Goal: Task Accomplishment & Management: Manage account settings

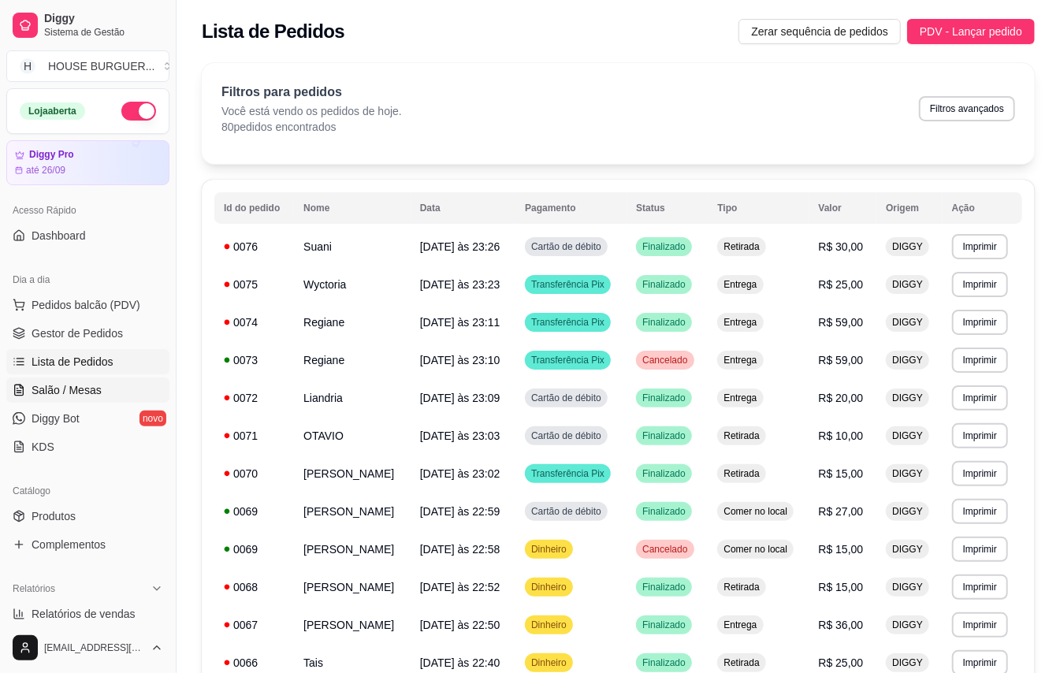
click at [99, 386] on link "Salão / Mesas" at bounding box center [87, 390] width 163 height 25
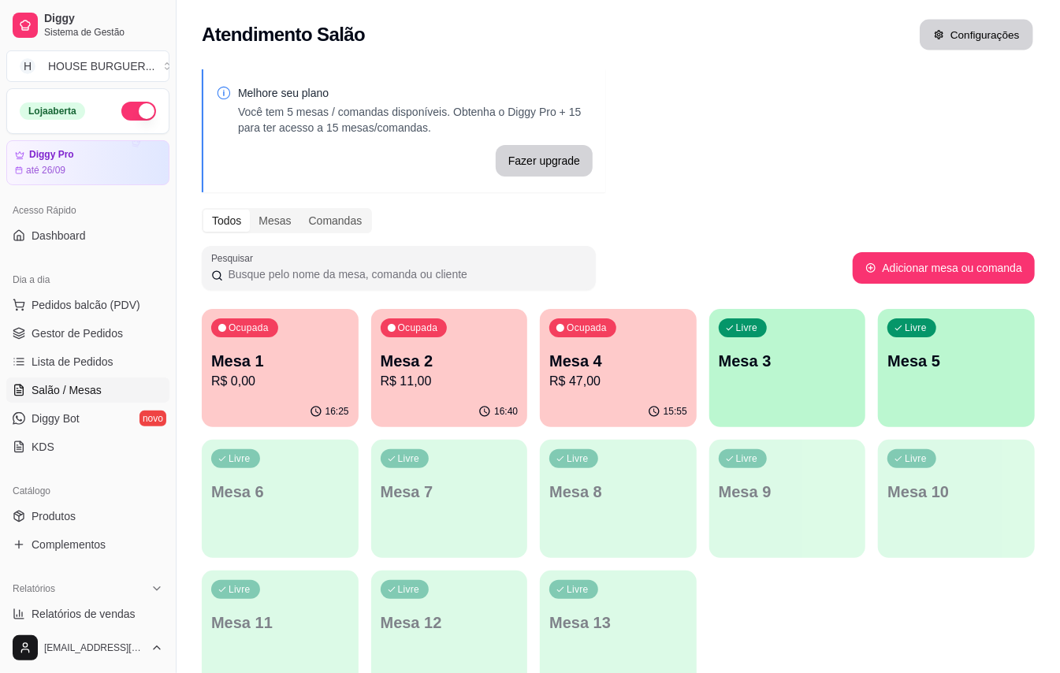
click at [973, 30] on button "Configurações" at bounding box center [977, 35] width 114 height 31
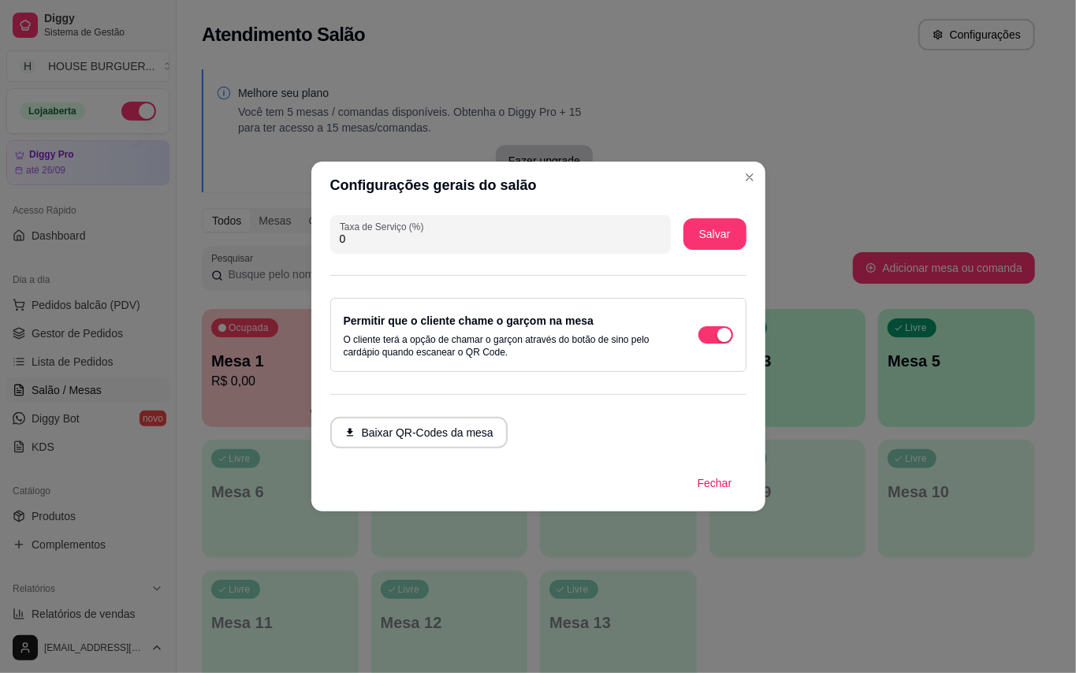
click at [746, 164] on header "Configurações gerais do salão" at bounding box center [538, 185] width 454 height 47
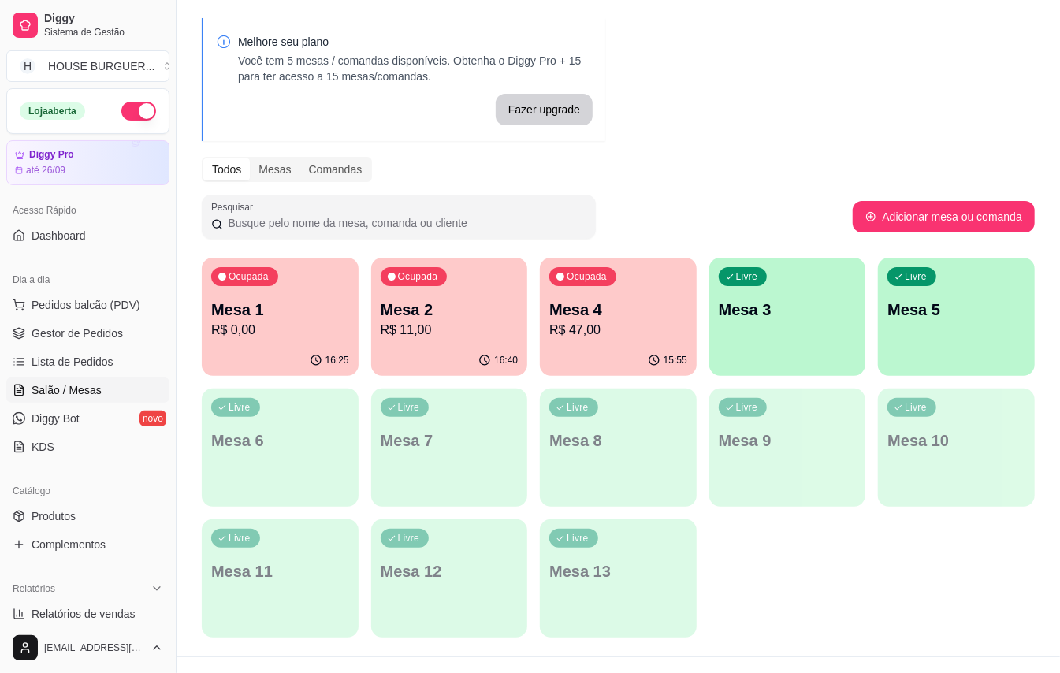
scroll to position [80, 0]
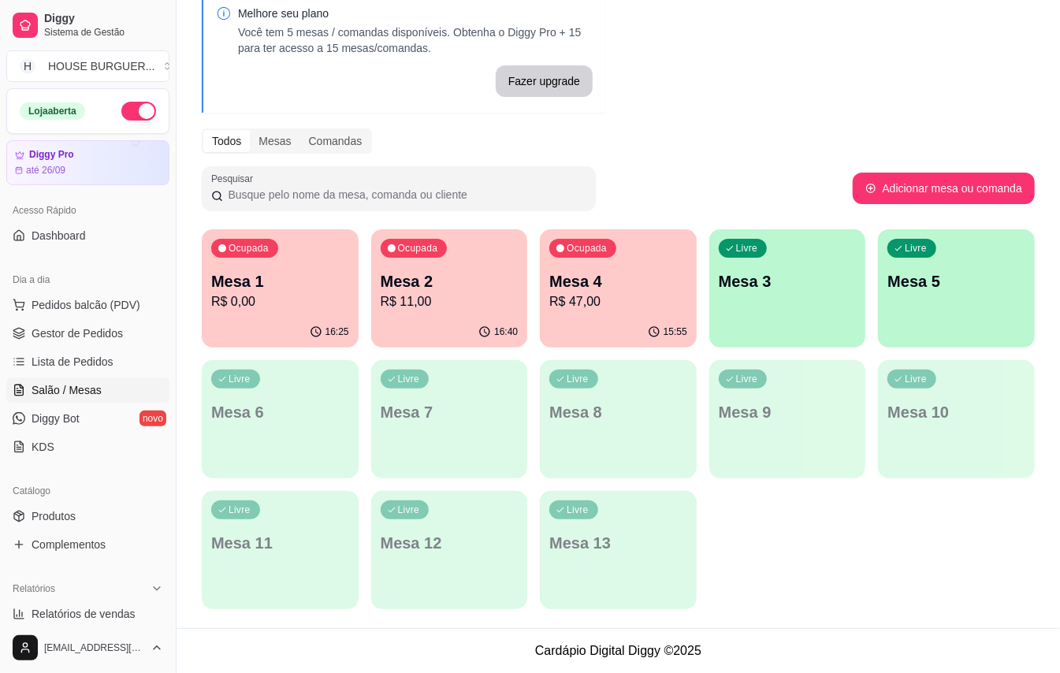
click at [632, 525] on div "Livre Mesa 13" at bounding box center [618, 540] width 157 height 99
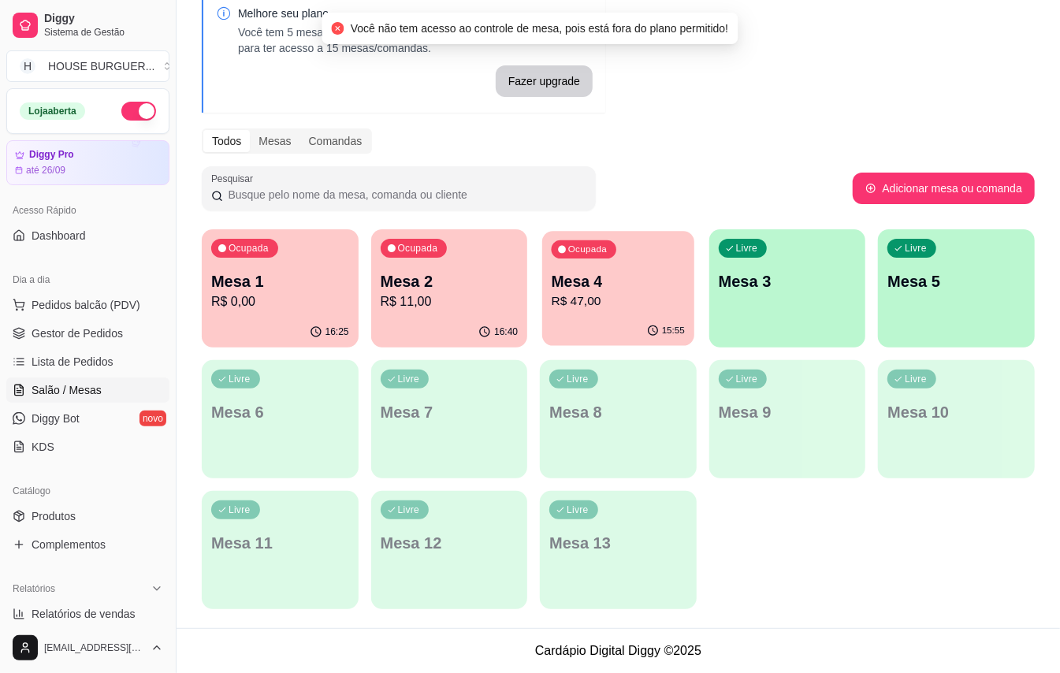
click at [665, 308] on p "R$ 47,00" at bounding box center [618, 302] width 133 height 18
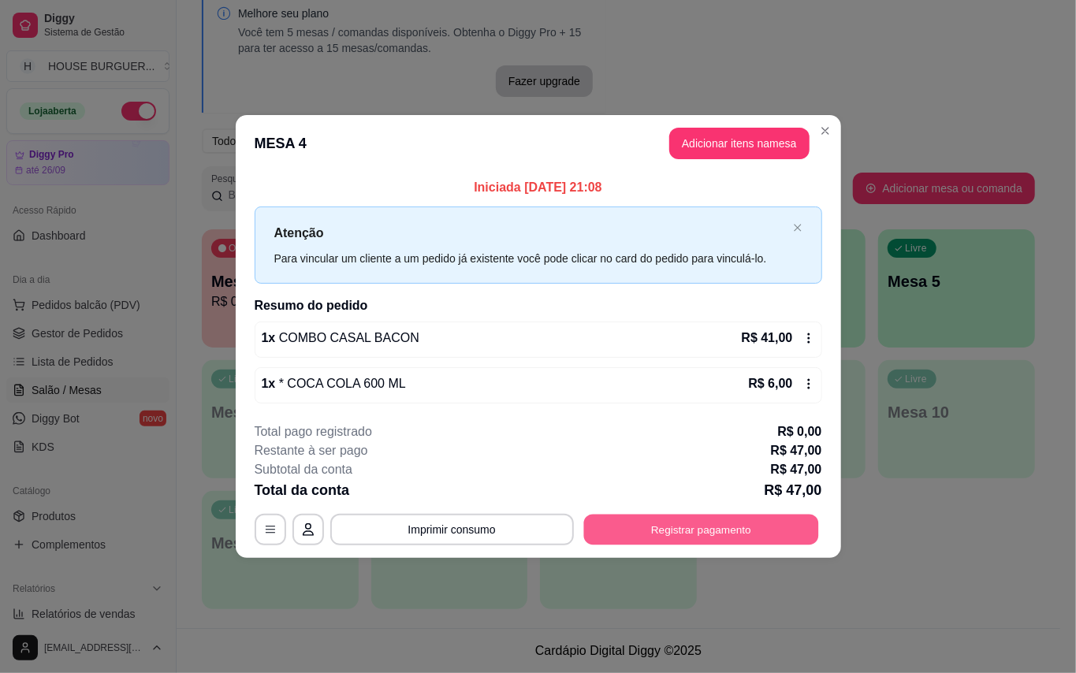
click at [660, 520] on button "Registrar pagamento" at bounding box center [700, 529] width 235 height 31
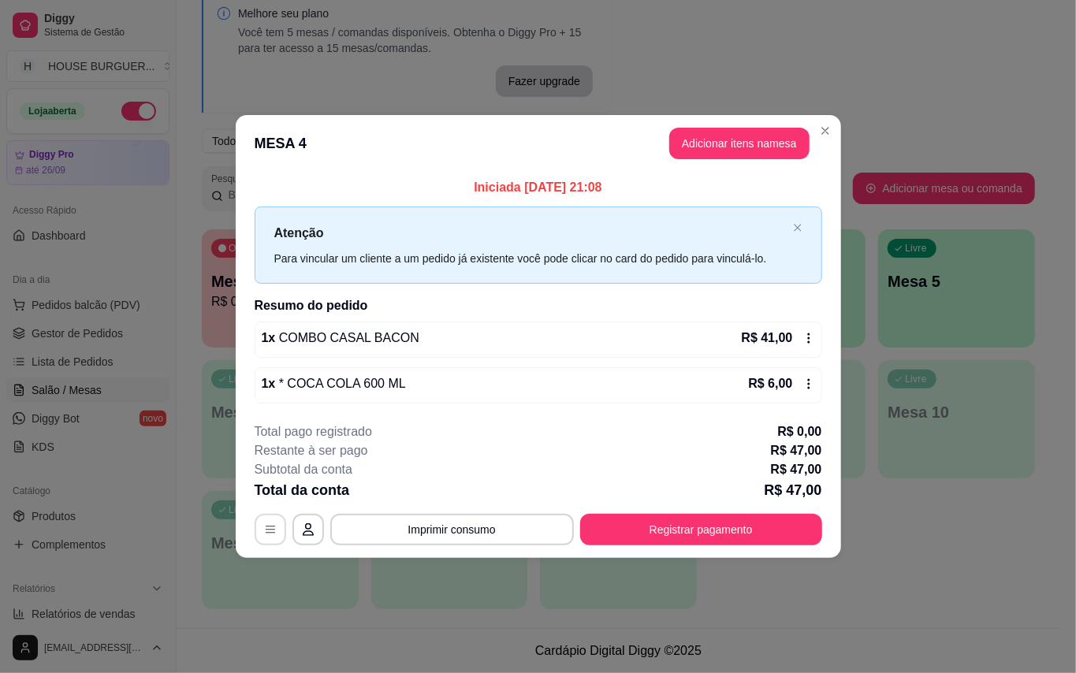
click at [278, 524] on button "button" at bounding box center [271, 530] width 32 height 32
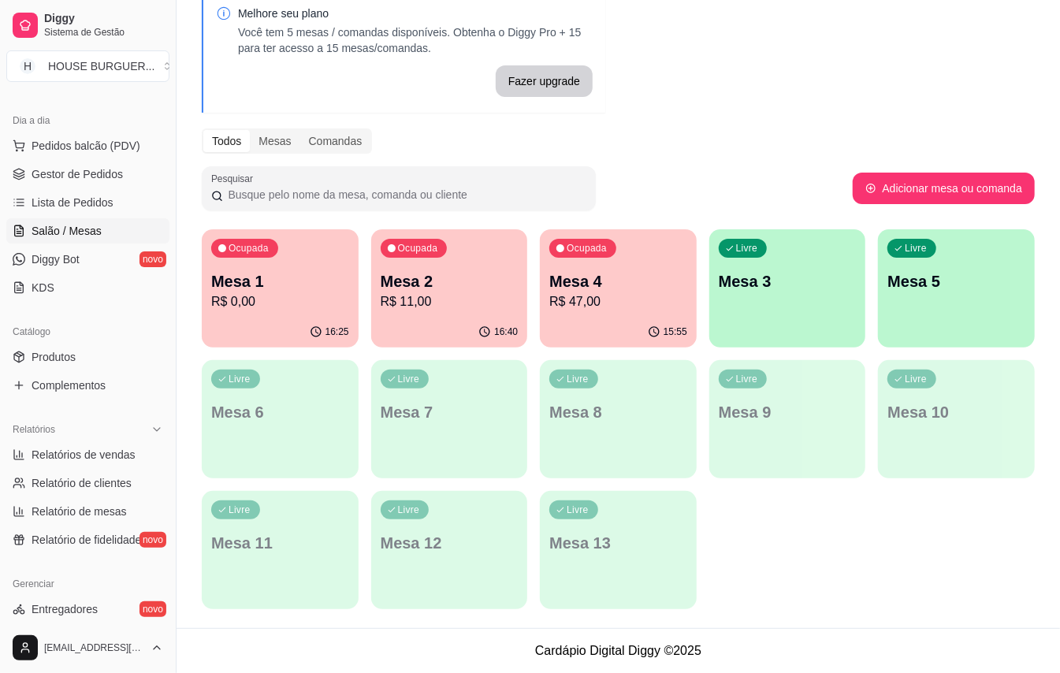
scroll to position [210, 0]
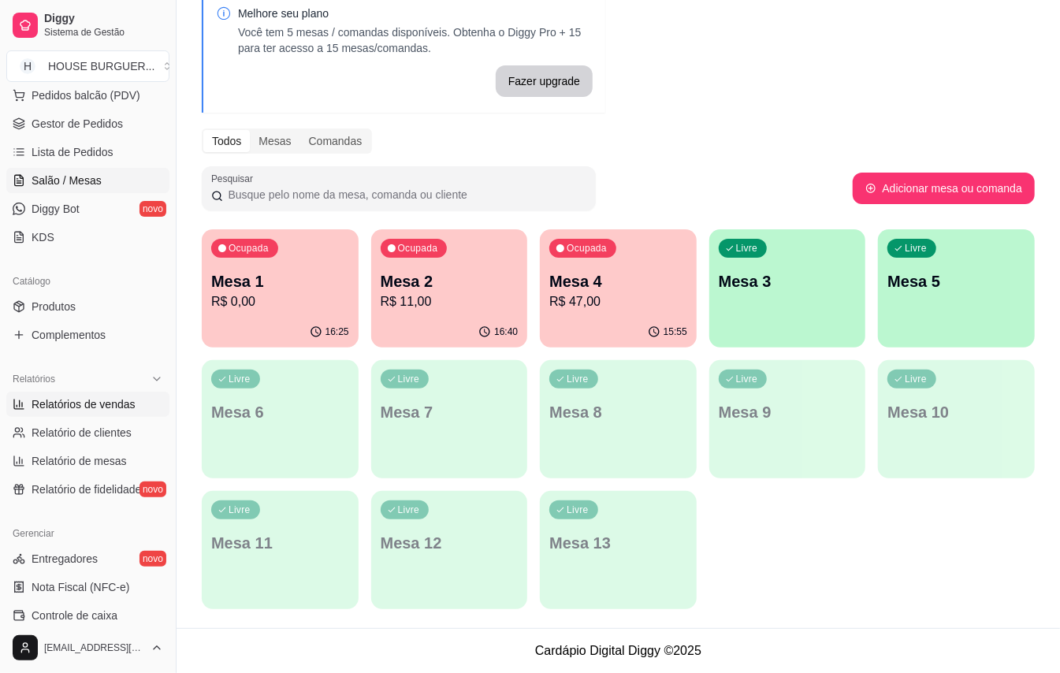
click at [103, 408] on span "Relatórios de vendas" at bounding box center [84, 405] width 104 height 16
select select "ALL"
select select "0"
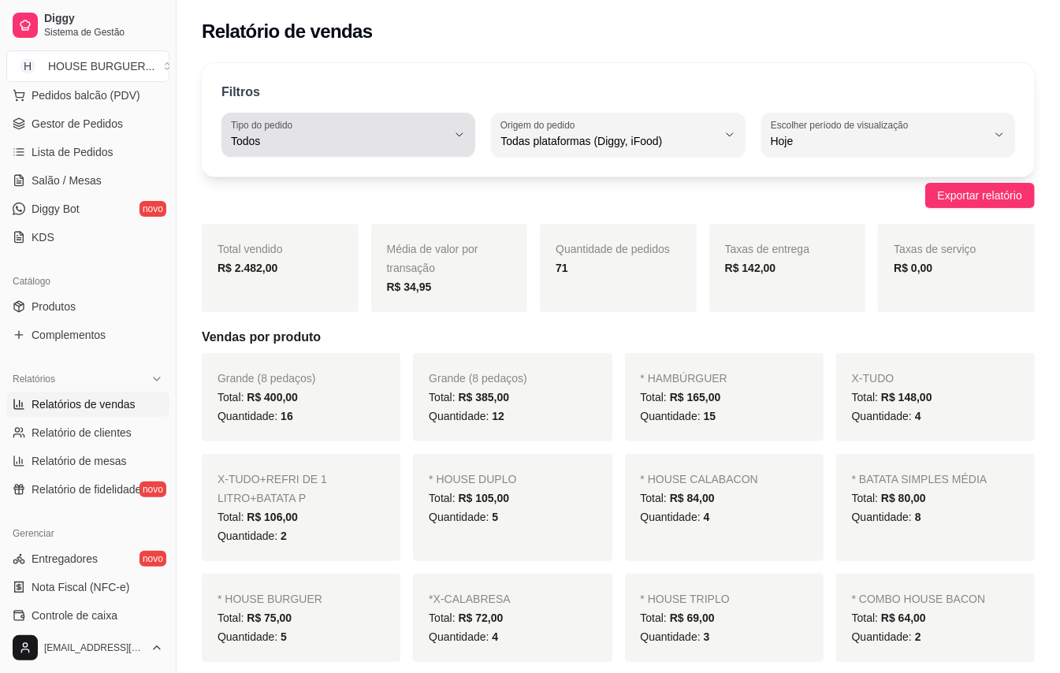
click at [322, 136] on span "Todos" at bounding box center [339, 141] width 216 height 16
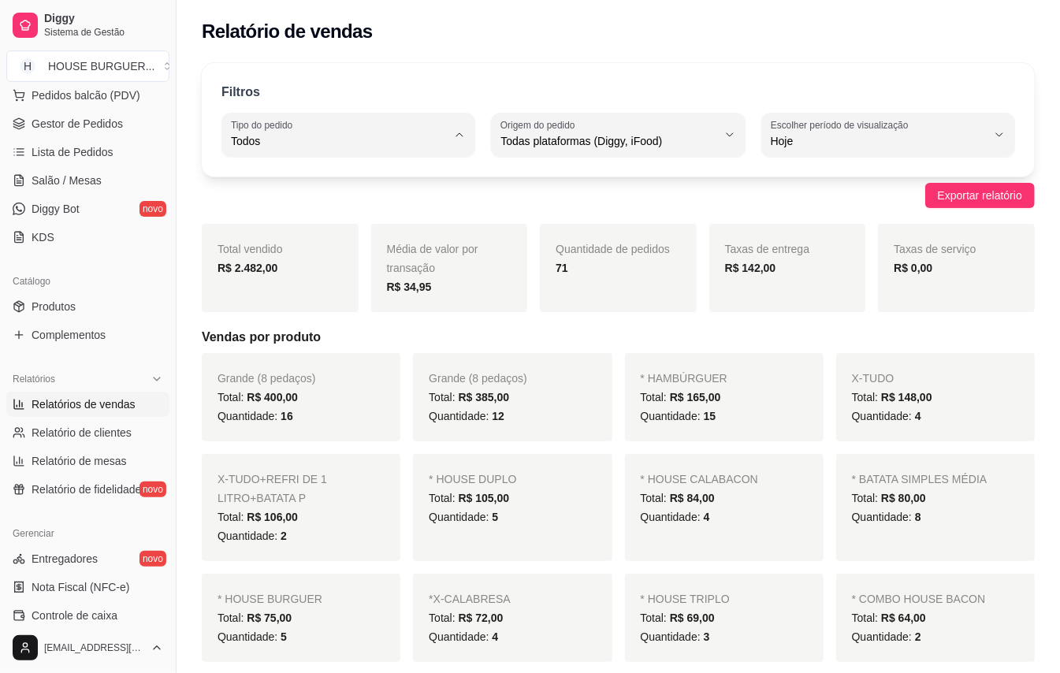
click at [282, 205] on span "Entrega" at bounding box center [341, 204] width 204 height 15
type input "DELIVERY"
select select "DELIVERY"
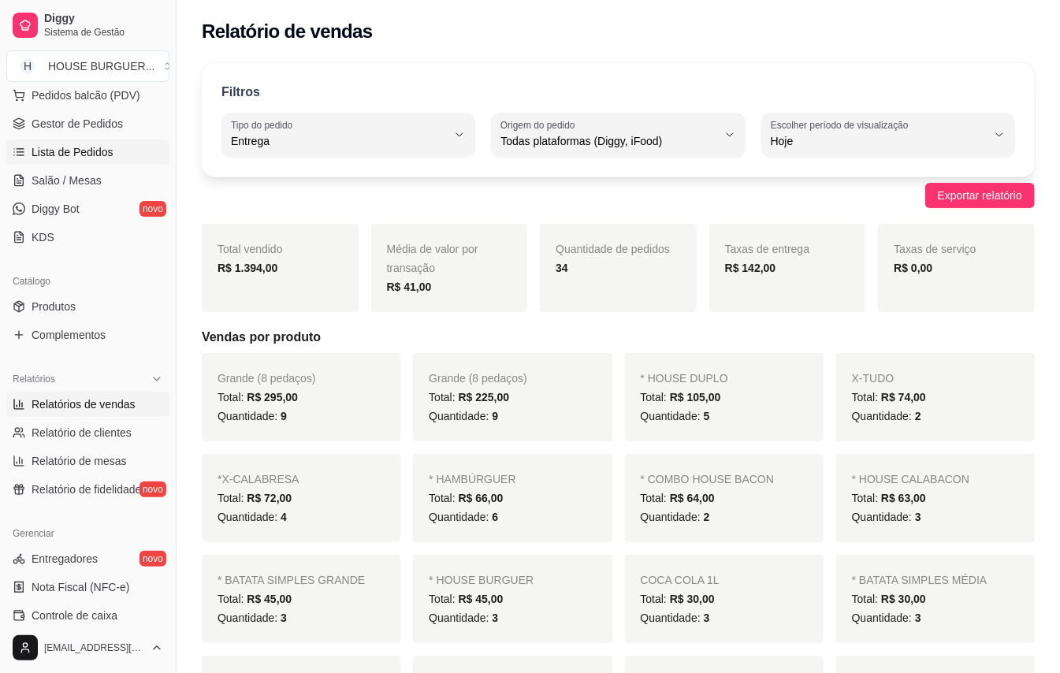
click at [108, 156] on span "Lista de Pedidos" at bounding box center [73, 152] width 82 height 16
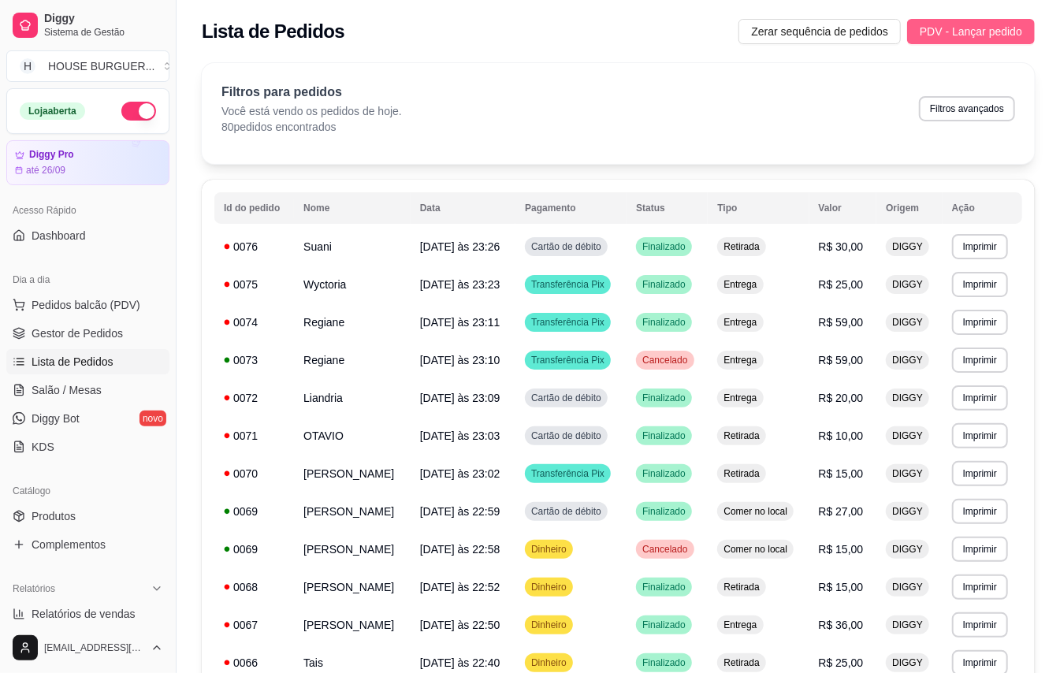
click at [978, 39] on span "PDV - Lançar pedido" at bounding box center [971, 31] width 103 height 17
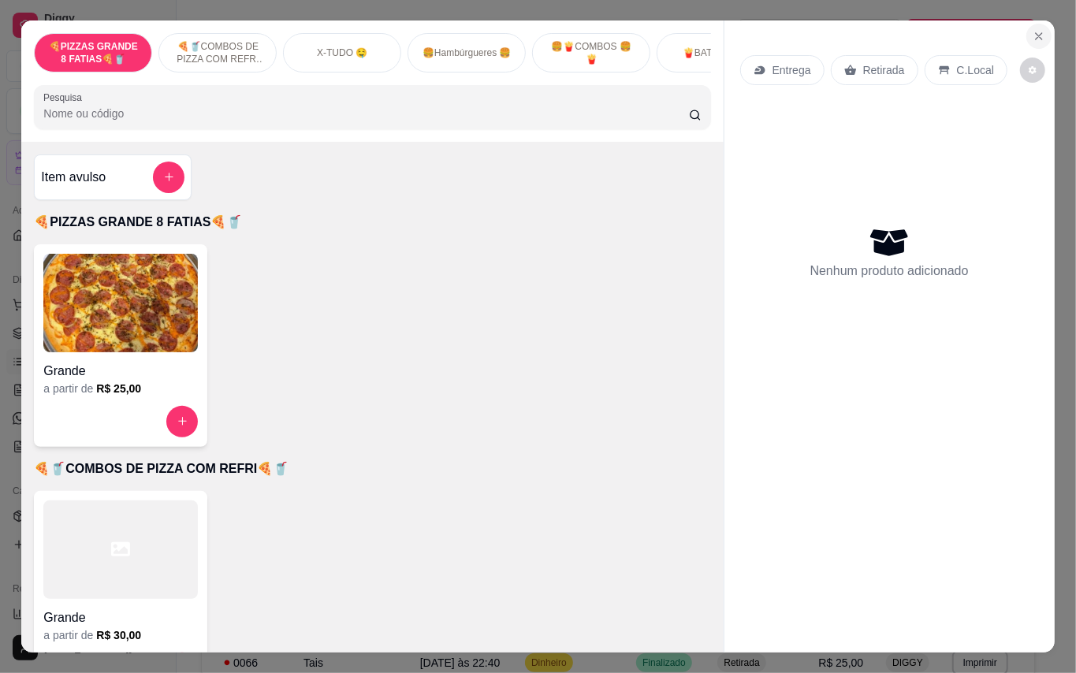
click at [1036, 32] on icon "Close" at bounding box center [1039, 36] width 13 height 13
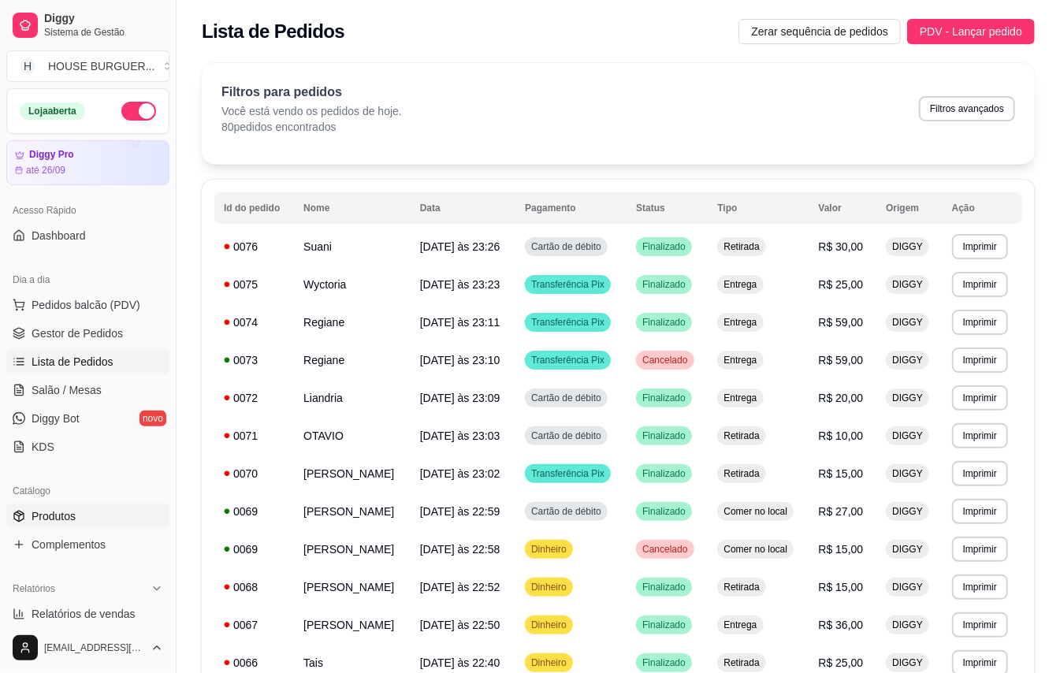
click at [66, 521] on span "Produtos" at bounding box center [54, 517] width 44 height 16
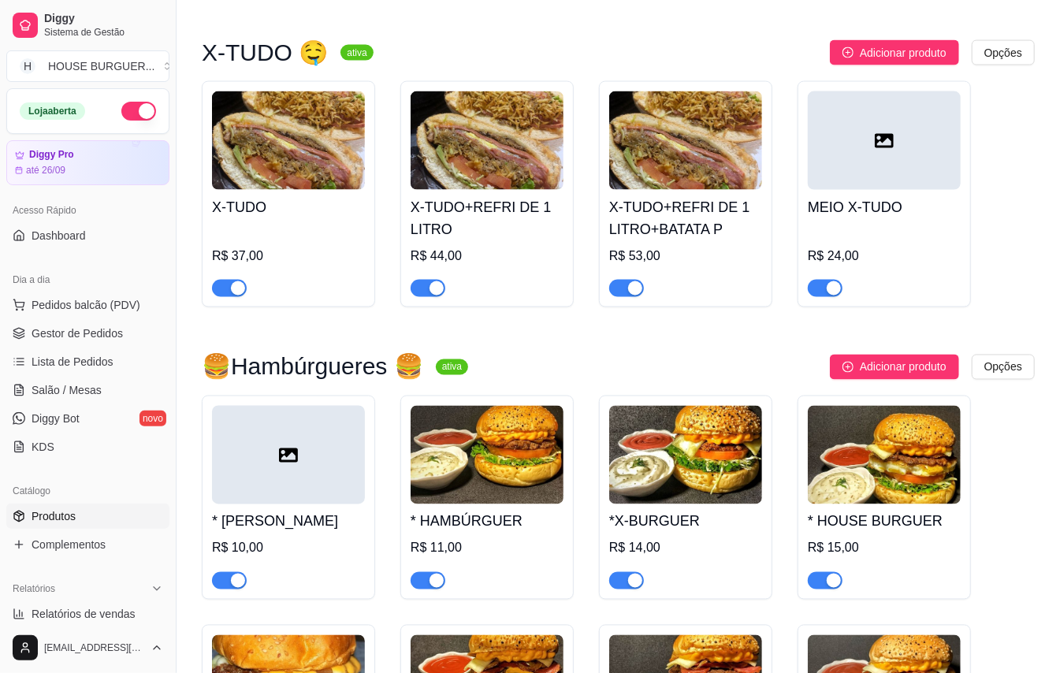
scroll to position [1262, 0]
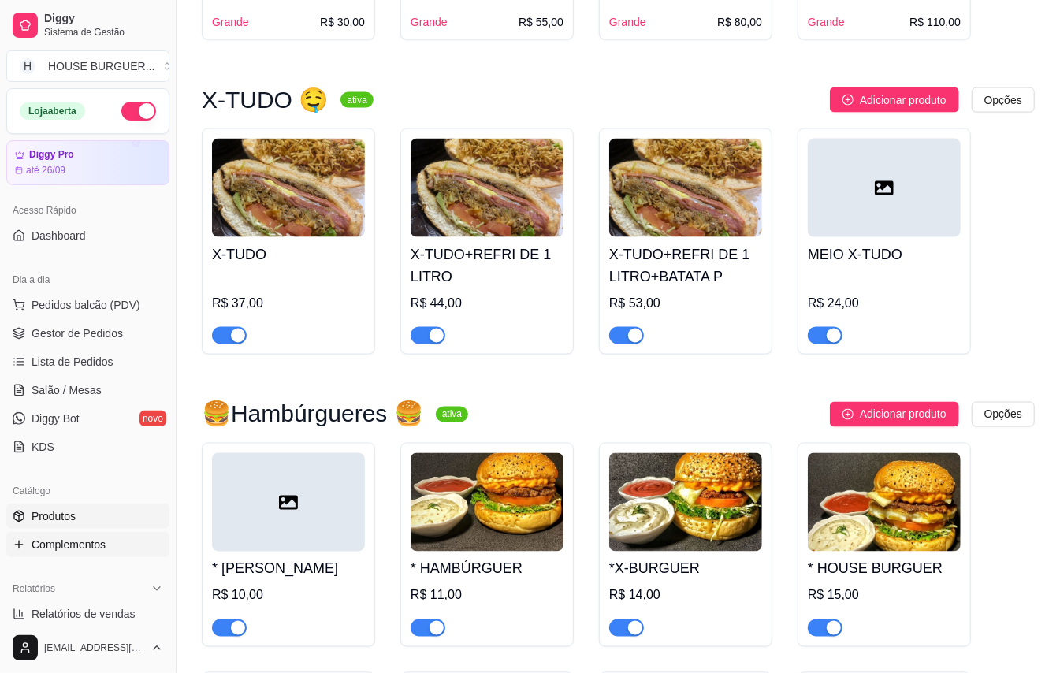
click at [139, 539] on link "Complementos" at bounding box center [87, 544] width 163 height 25
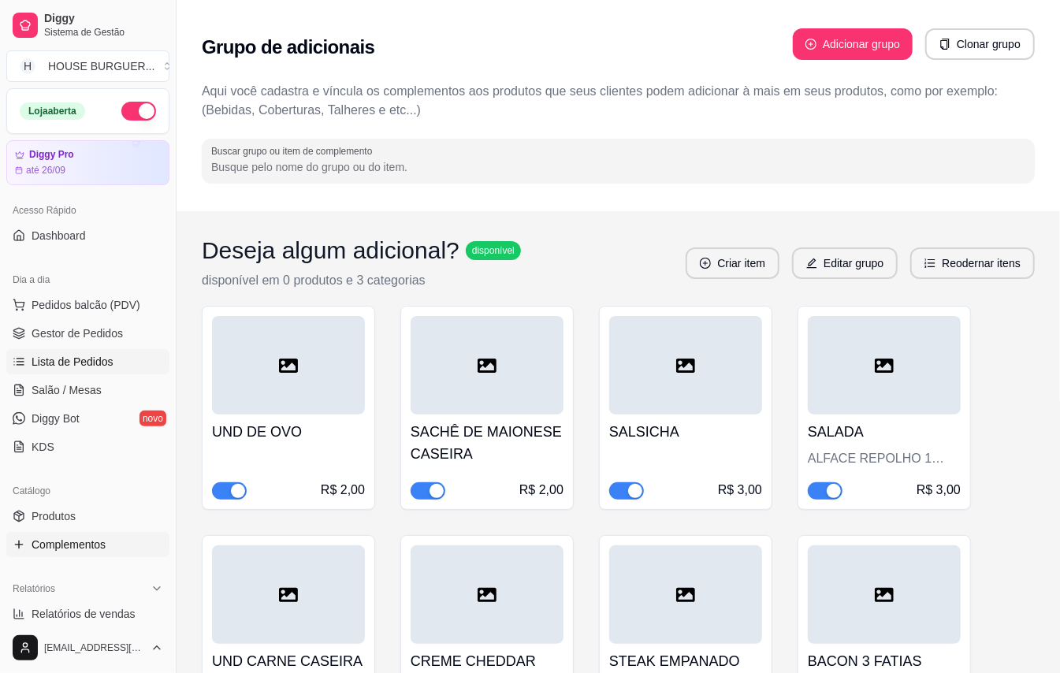
click at [58, 361] on span "Lista de Pedidos" at bounding box center [73, 362] width 82 height 16
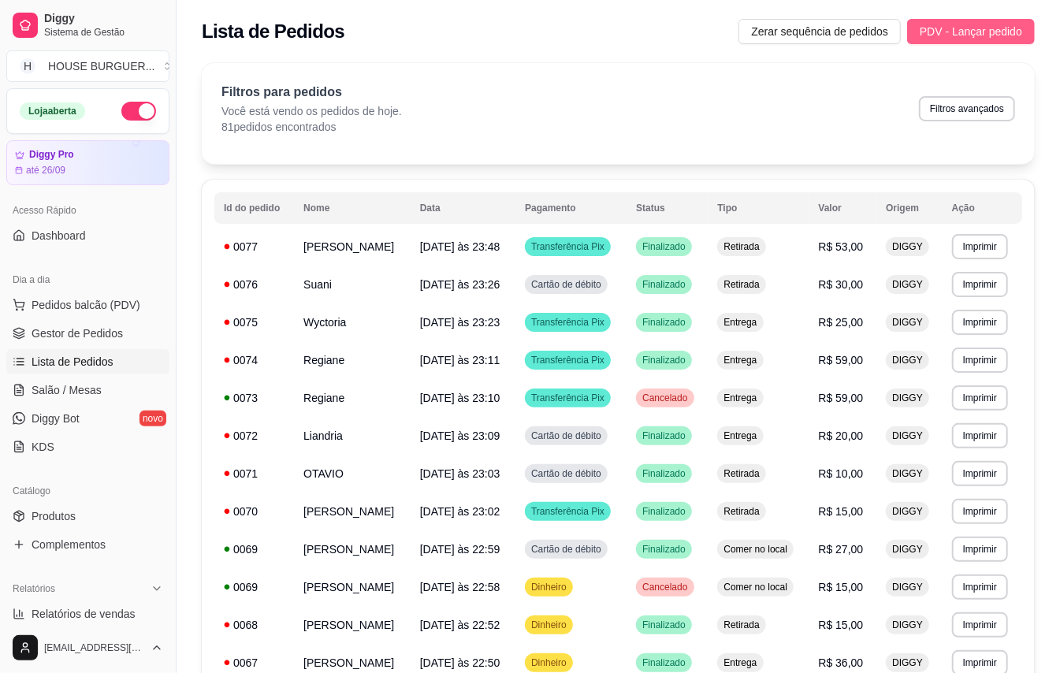
click at [1006, 39] on span "PDV - Lançar pedido" at bounding box center [971, 31] width 103 height 17
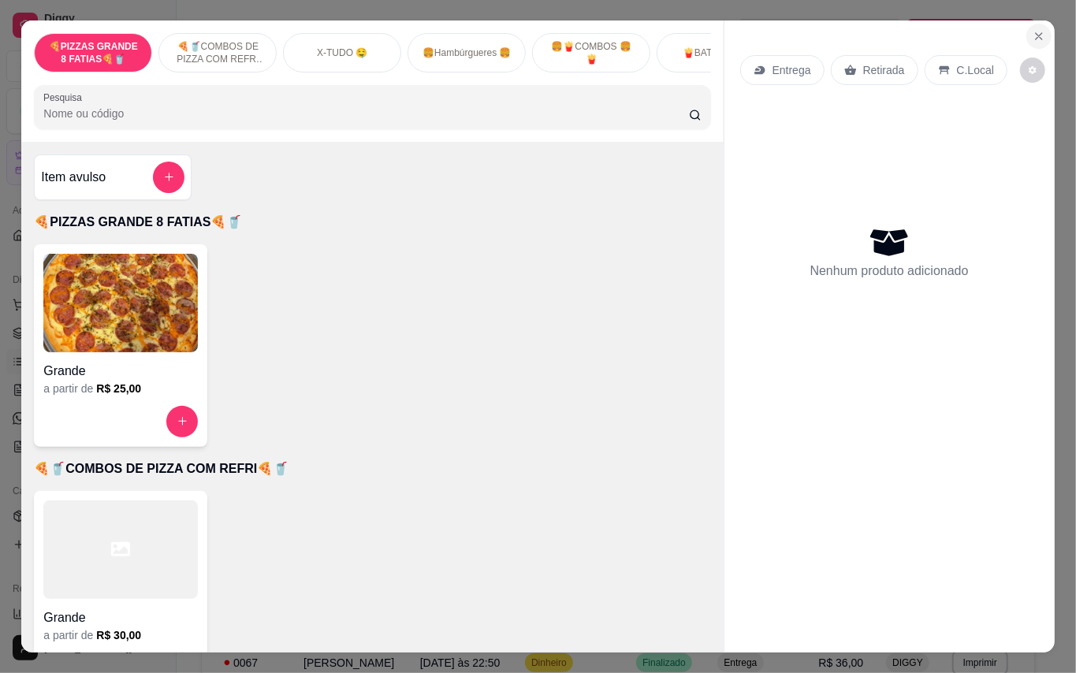
click at [1033, 32] on icon "Close" at bounding box center [1039, 36] width 13 height 13
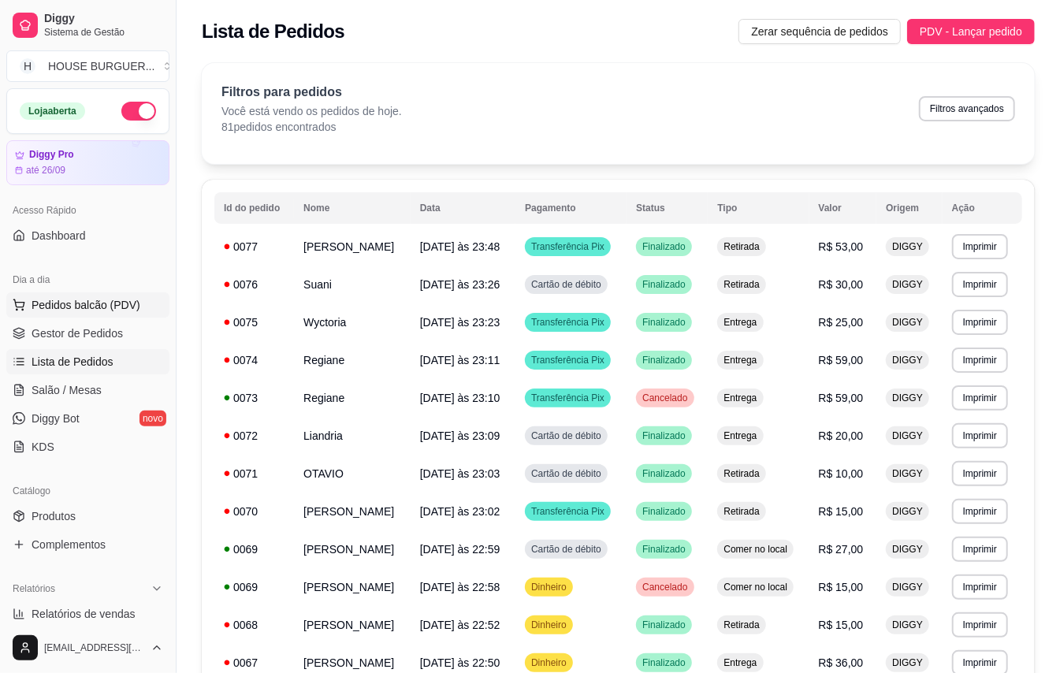
click at [76, 307] on span "Pedidos balcão (PDV)" at bounding box center [86, 305] width 109 height 16
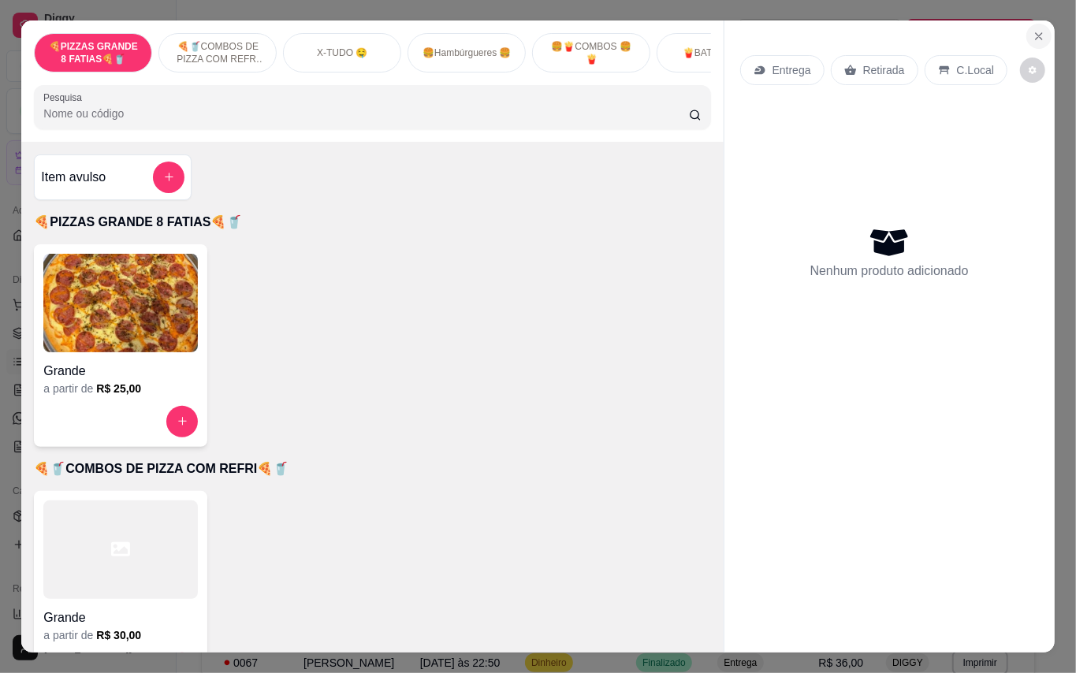
click at [1034, 39] on button "Close" at bounding box center [1039, 36] width 25 height 25
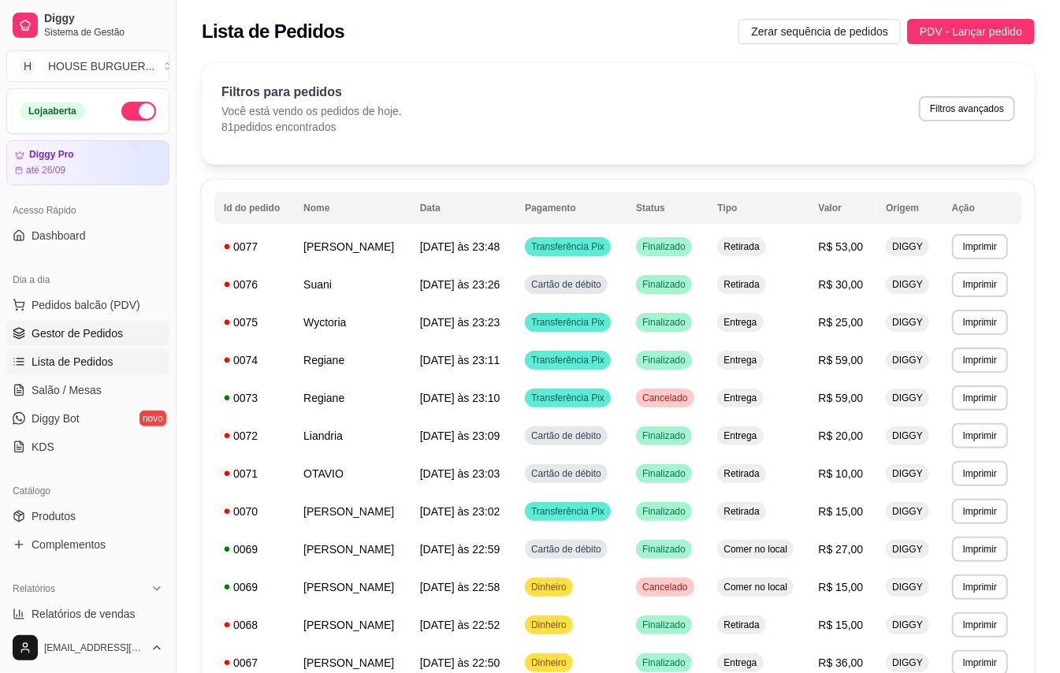
click at [92, 329] on span "Gestor de Pedidos" at bounding box center [77, 334] width 91 height 16
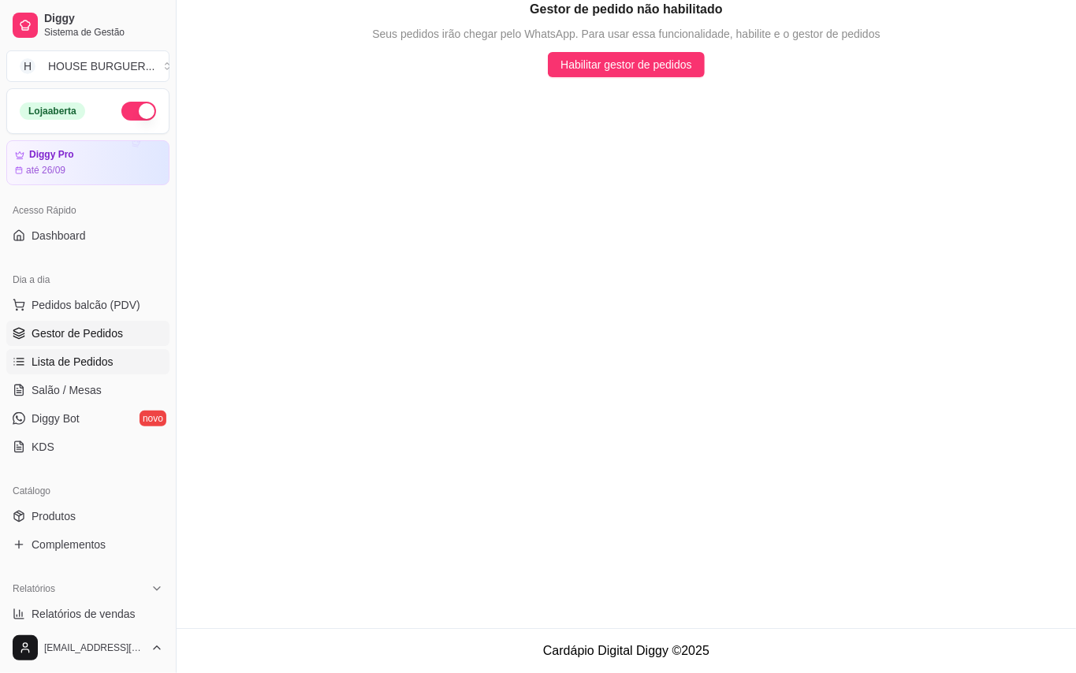
click at [80, 351] on link "Lista de Pedidos" at bounding box center [87, 361] width 163 height 25
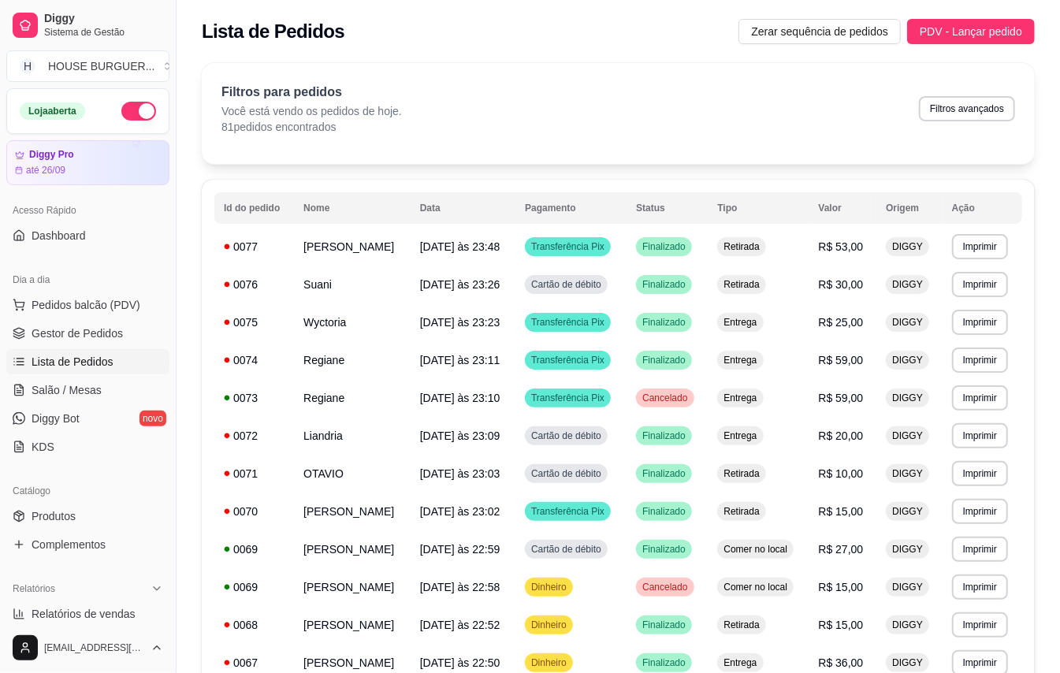
click at [319, 133] on p "81 pedidos encontrados" at bounding box center [312, 127] width 181 height 16
click at [972, 108] on button "Filtros avançados" at bounding box center [967, 108] width 96 height 25
select select "0"
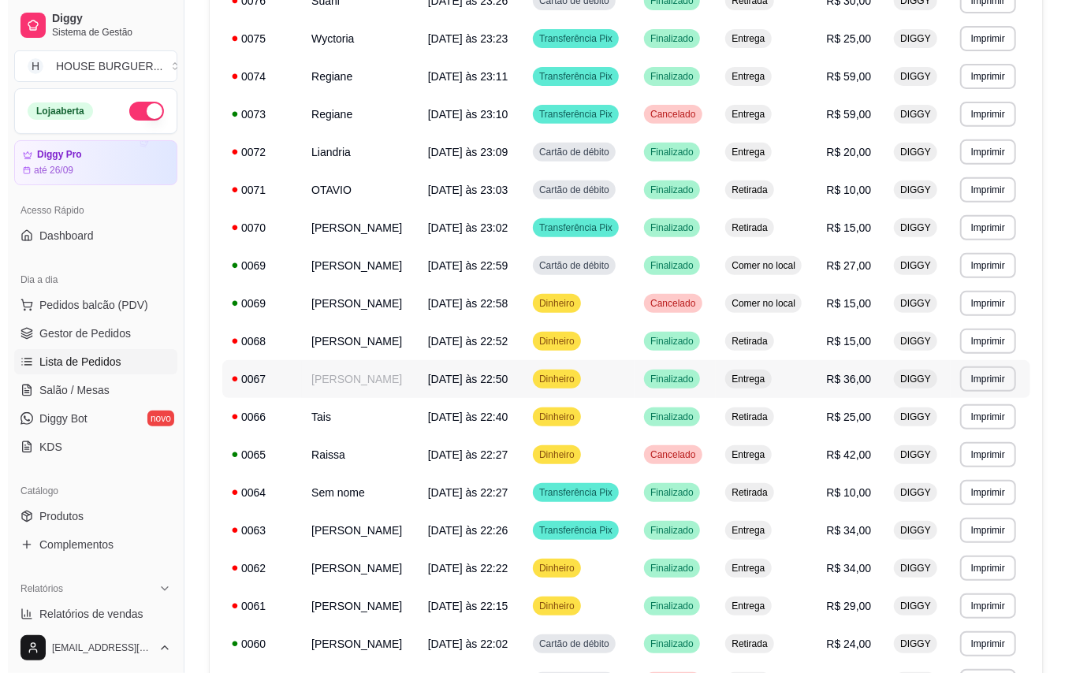
scroll to position [278, 0]
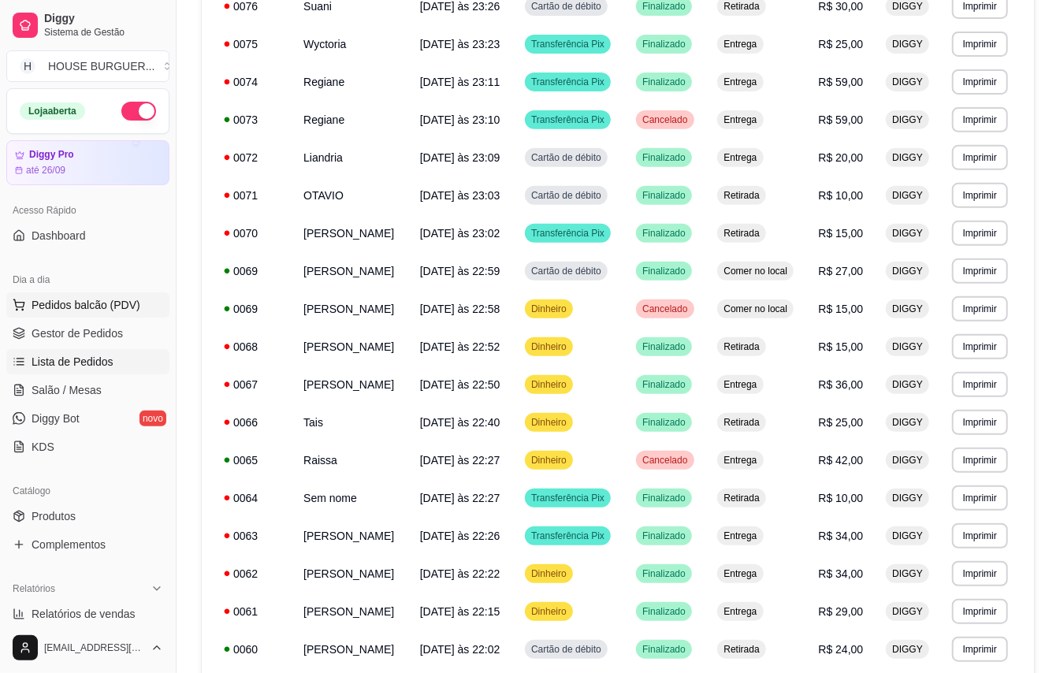
click at [58, 310] on span "Pedidos balcão (PDV)" at bounding box center [86, 305] width 109 height 16
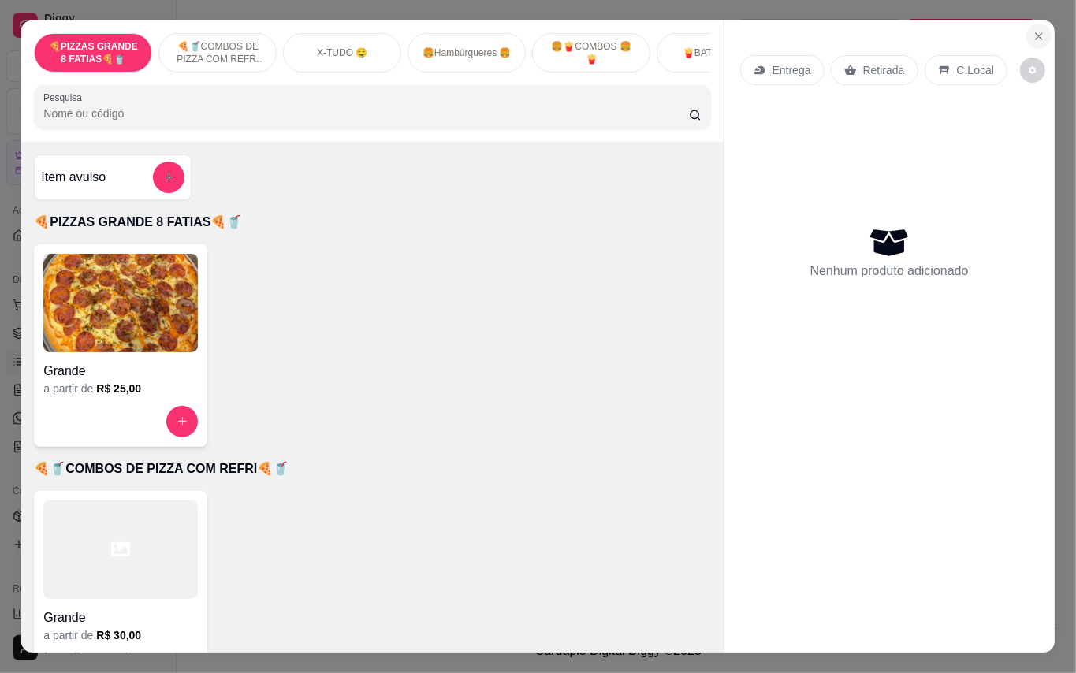
click at [1036, 33] on icon "Close" at bounding box center [1039, 36] width 6 height 6
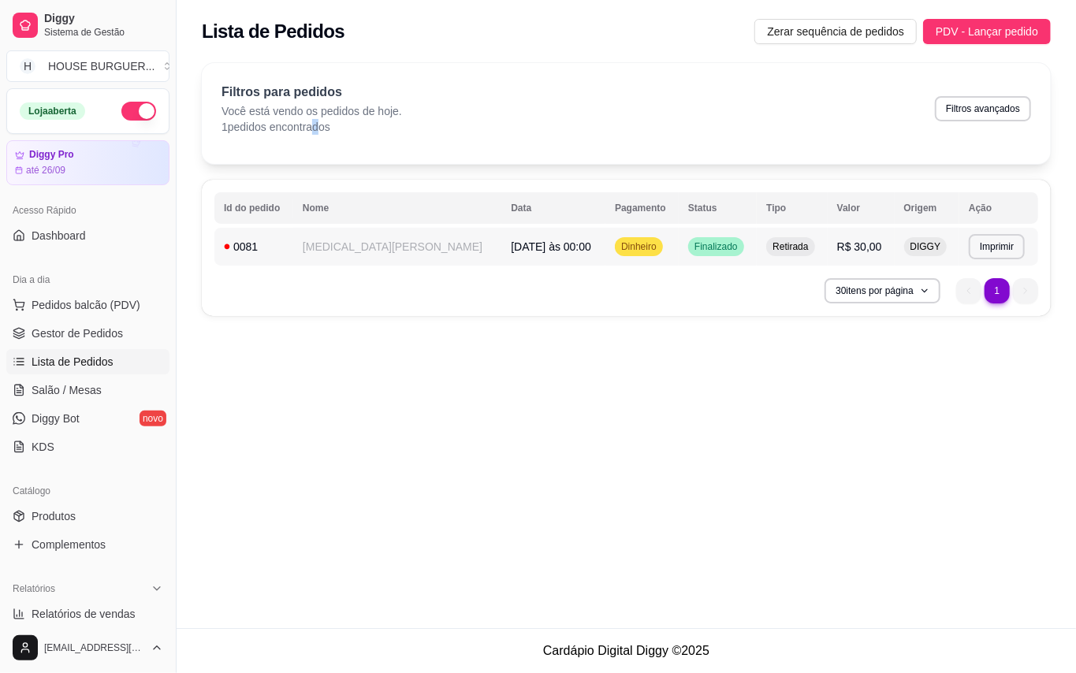
click at [511, 252] on span "[DATE] às 00:00" at bounding box center [551, 246] width 80 height 13
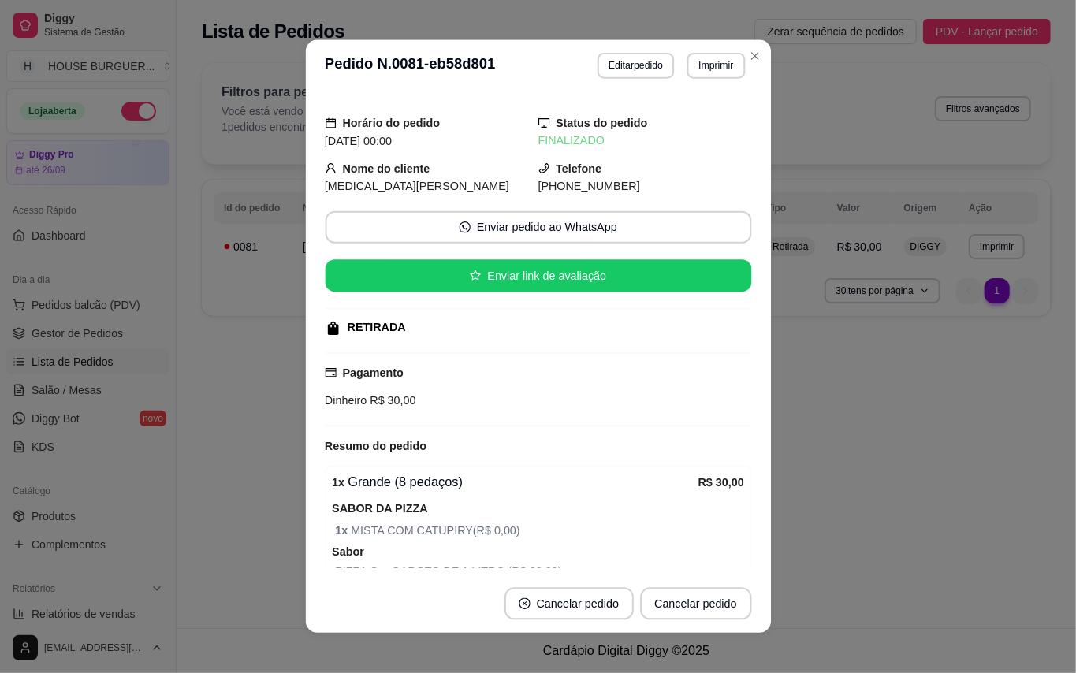
click at [500, 252] on div "Horário do pedido [DATE] 00:00 Status do pedido FINALIZADO Nome do cliente [MED…" at bounding box center [538, 334] width 427 height 471
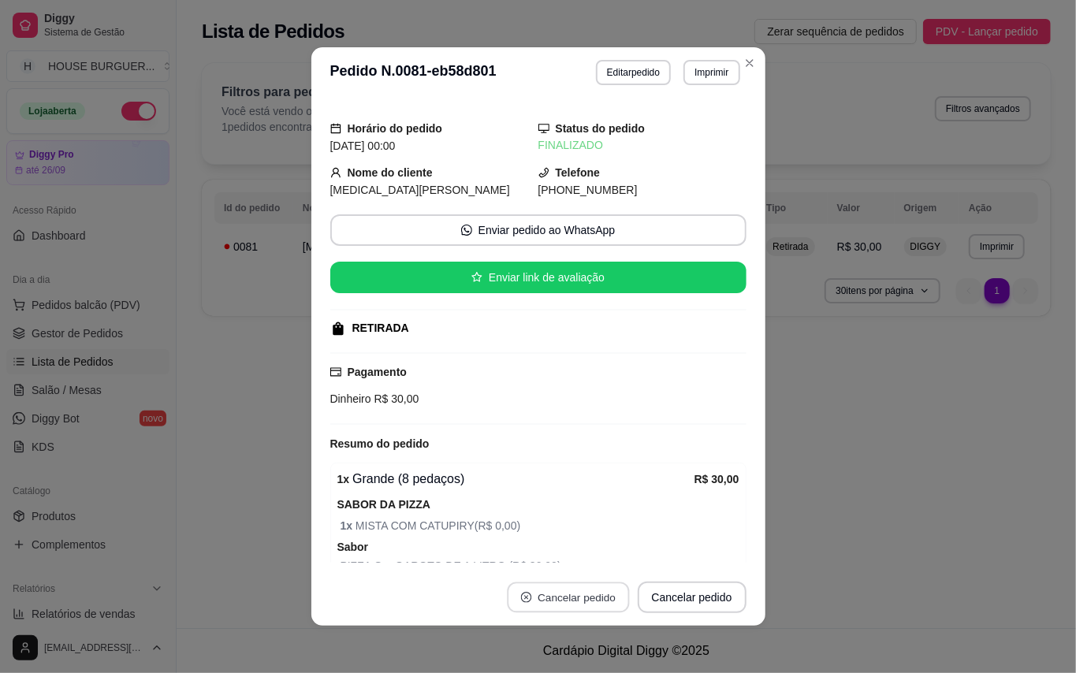
click at [578, 591] on button "Cancelar pedido" at bounding box center [568, 598] width 122 height 31
click at [578, 593] on button "Cancelar pedido" at bounding box center [568, 598] width 126 height 32
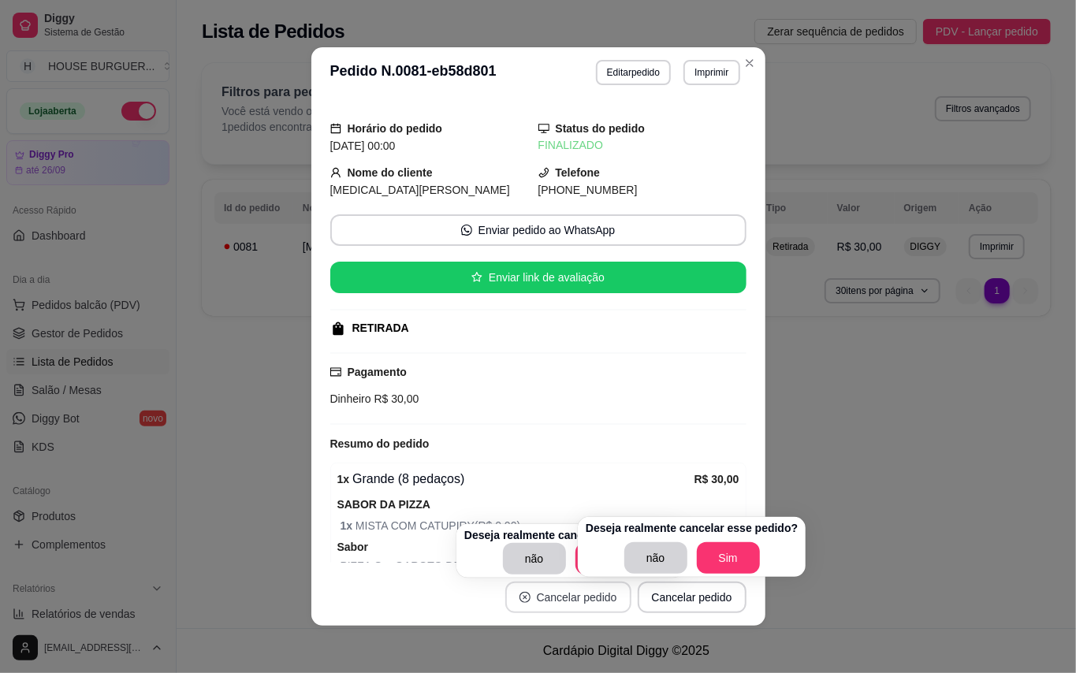
click at [578, 593] on button "Cancelar pedido" at bounding box center [568, 598] width 126 height 32
click at [744, 546] on button "Sim" at bounding box center [729, 558] width 62 height 31
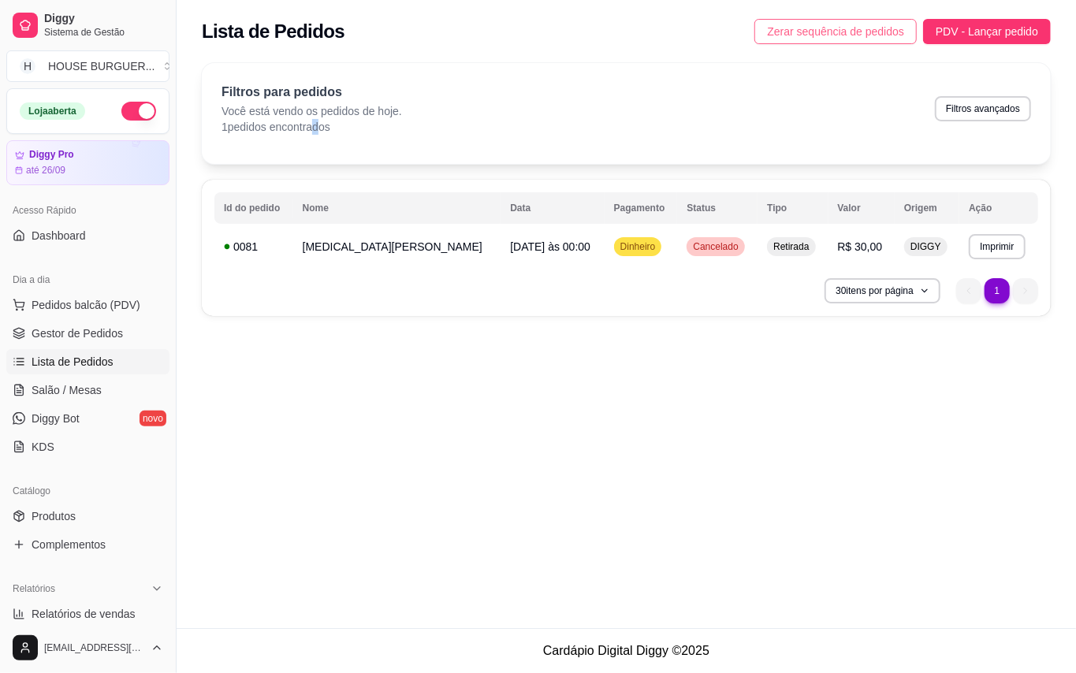
click at [793, 33] on span "Zerar sequência de pedidos" at bounding box center [835, 31] width 137 height 17
click at [798, 39] on span "Zerar sequência de pedidos" at bounding box center [835, 31] width 137 height 17
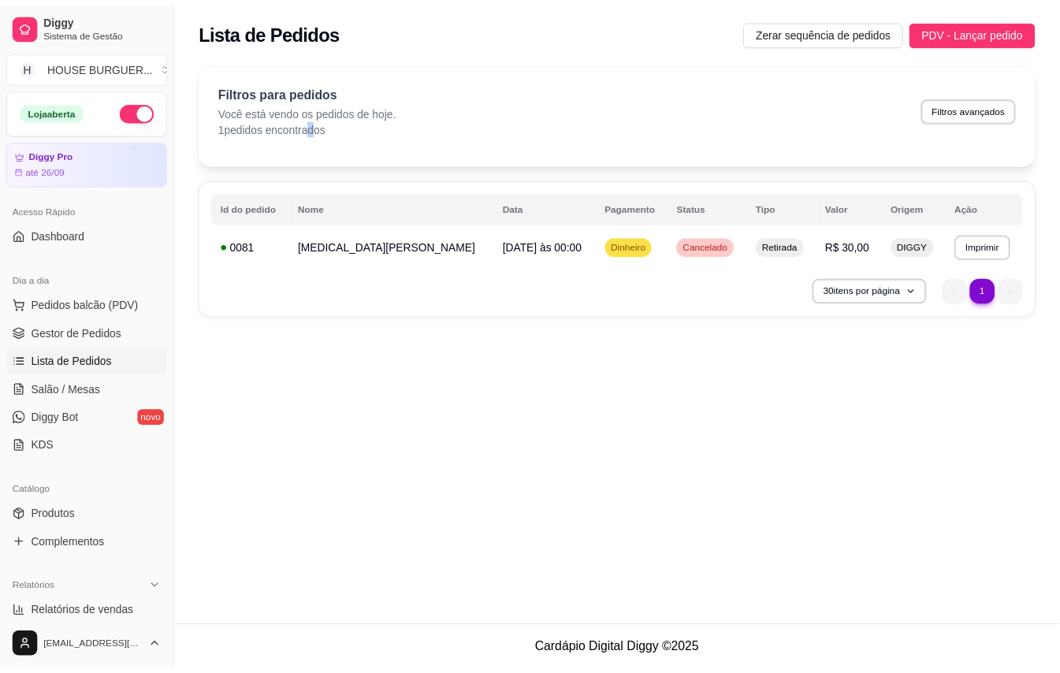
scroll to position [105, 0]
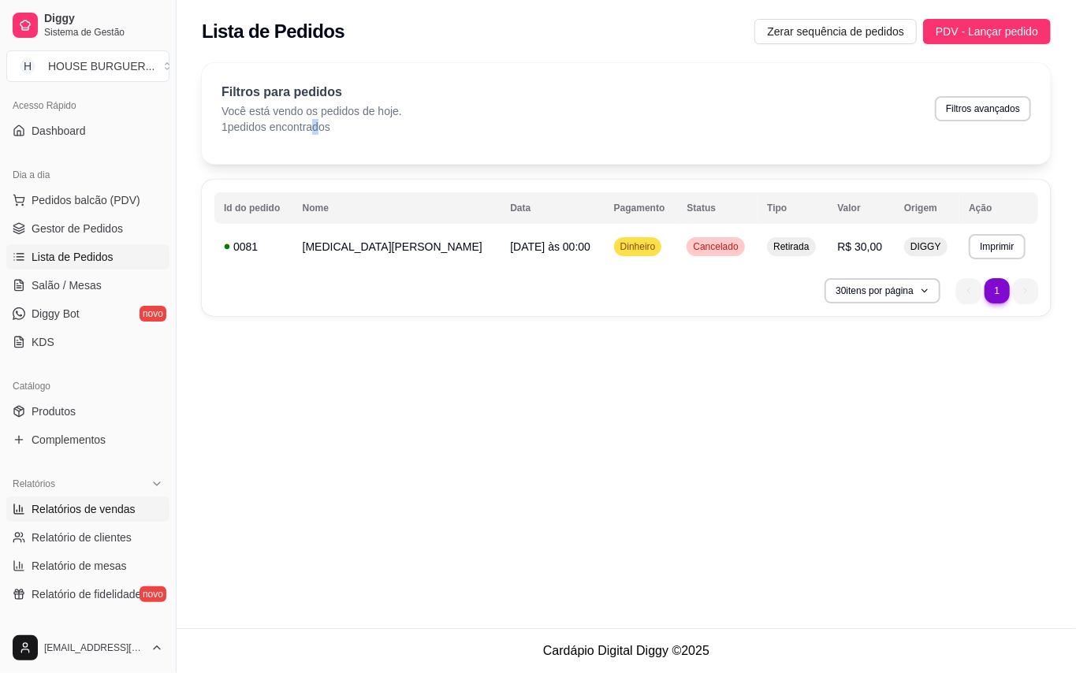
click at [95, 497] on link "Relatórios de vendas" at bounding box center [87, 509] width 163 height 25
select select "ALL"
select select "0"
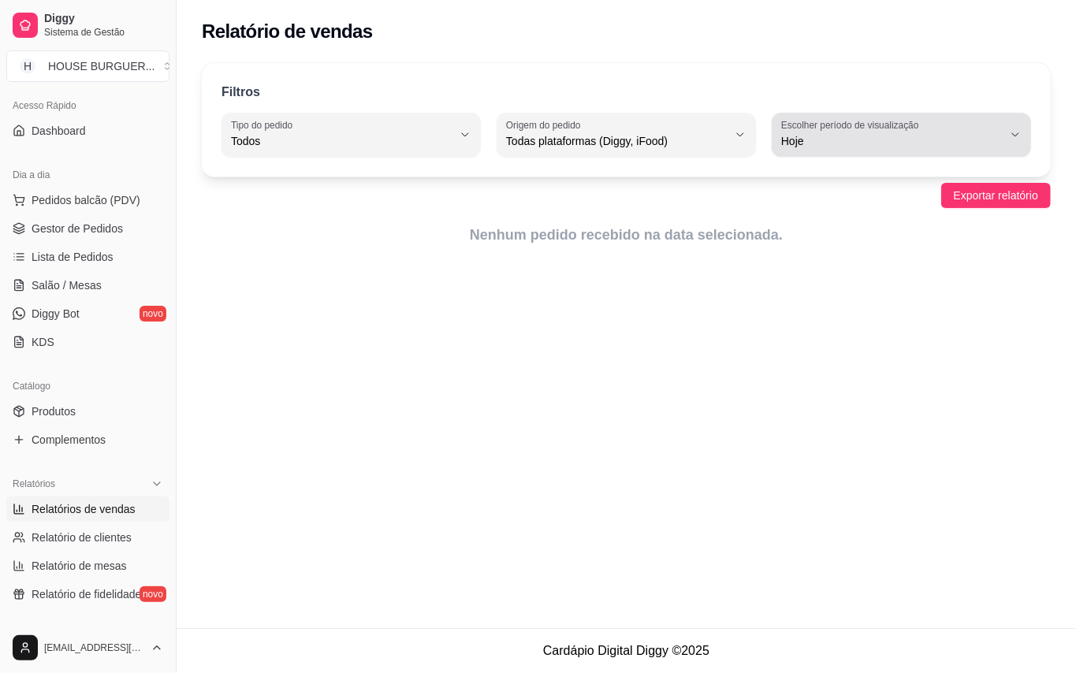
click at [850, 140] on span "Hoje" at bounding box center [892, 141] width 222 height 16
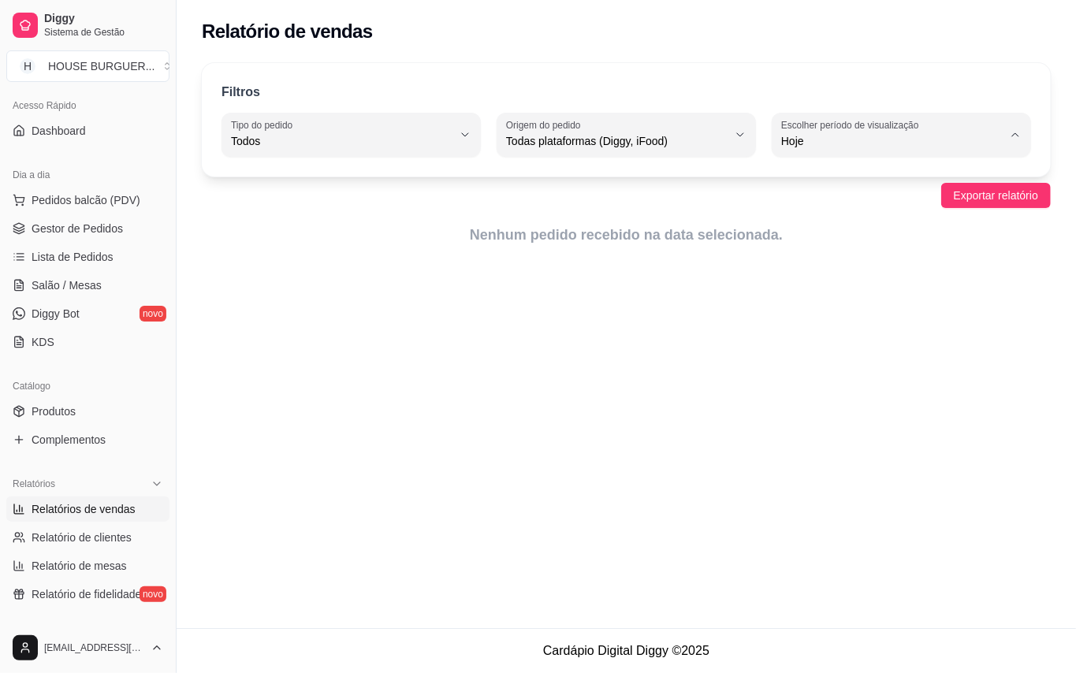
click at [825, 208] on span "Ontem" at bounding box center [894, 204] width 210 height 15
type input "1"
select select "1"
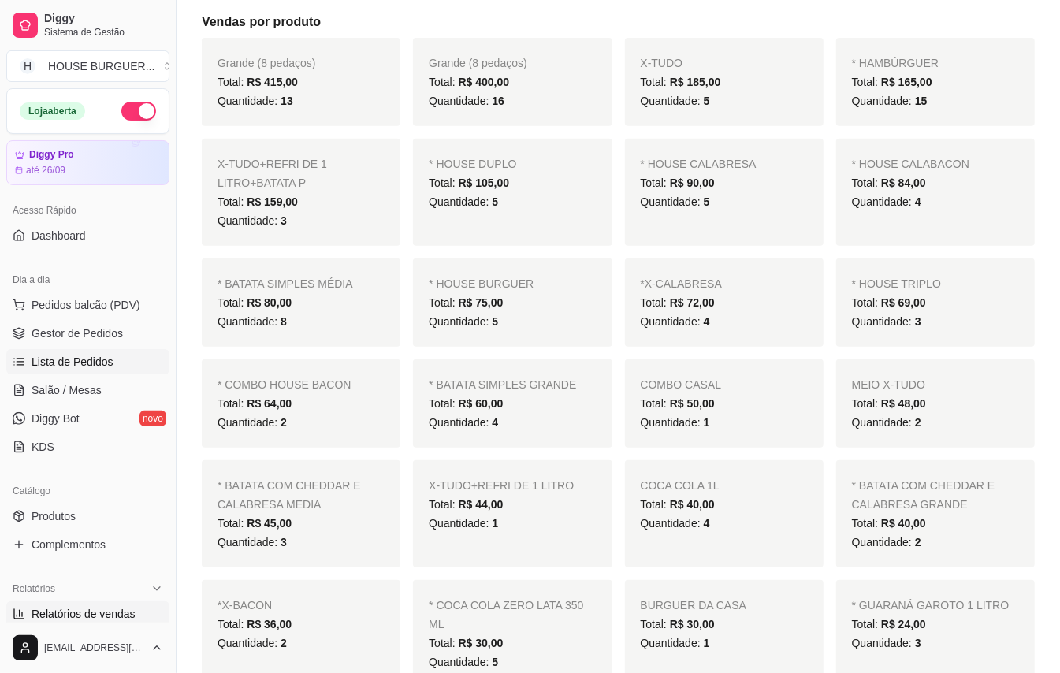
click at [84, 357] on span "Lista de Pedidos" at bounding box center [73, 362] width 82 height 16
